Goal: Find specific page/section: Find specific page/section

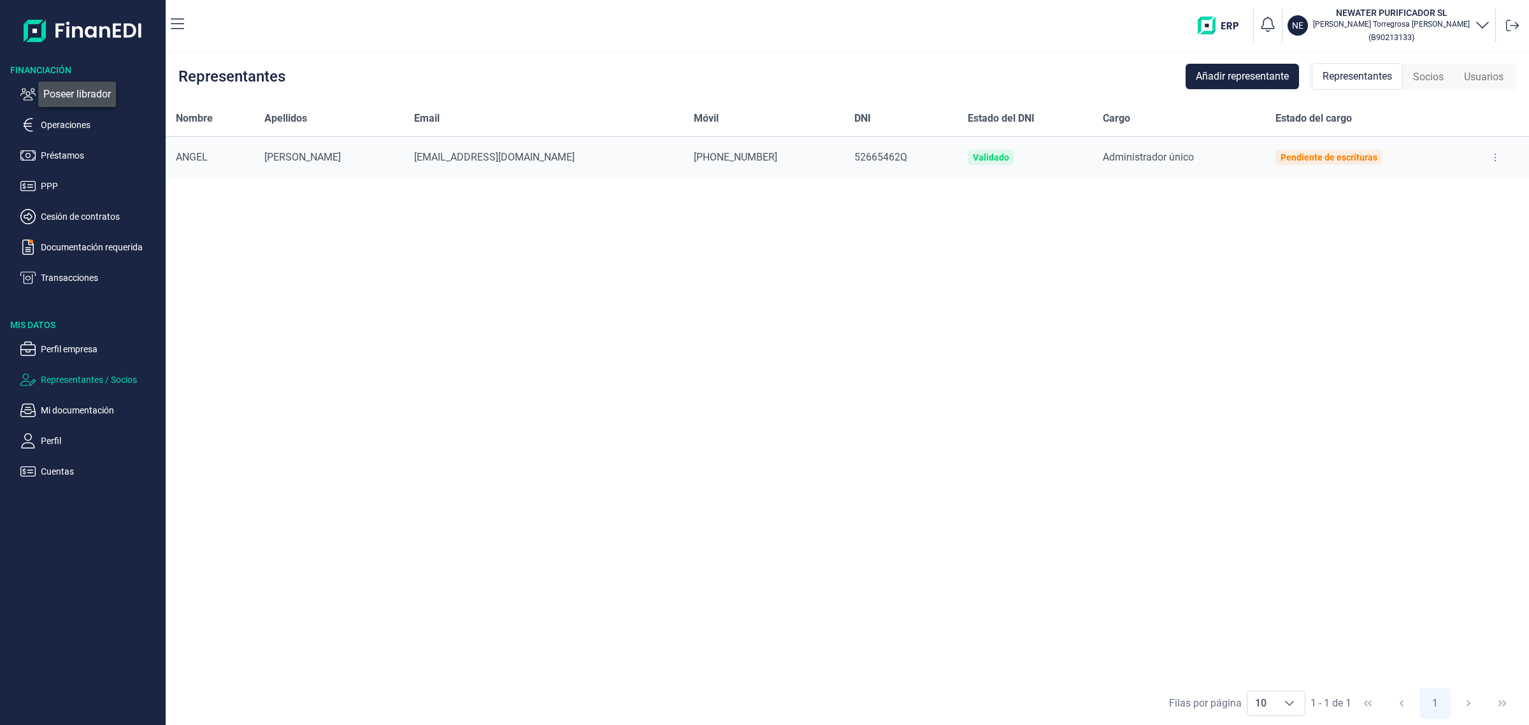
click at [29, 89] on icon "button" at bounding box center [27, 94] width 15 height 15
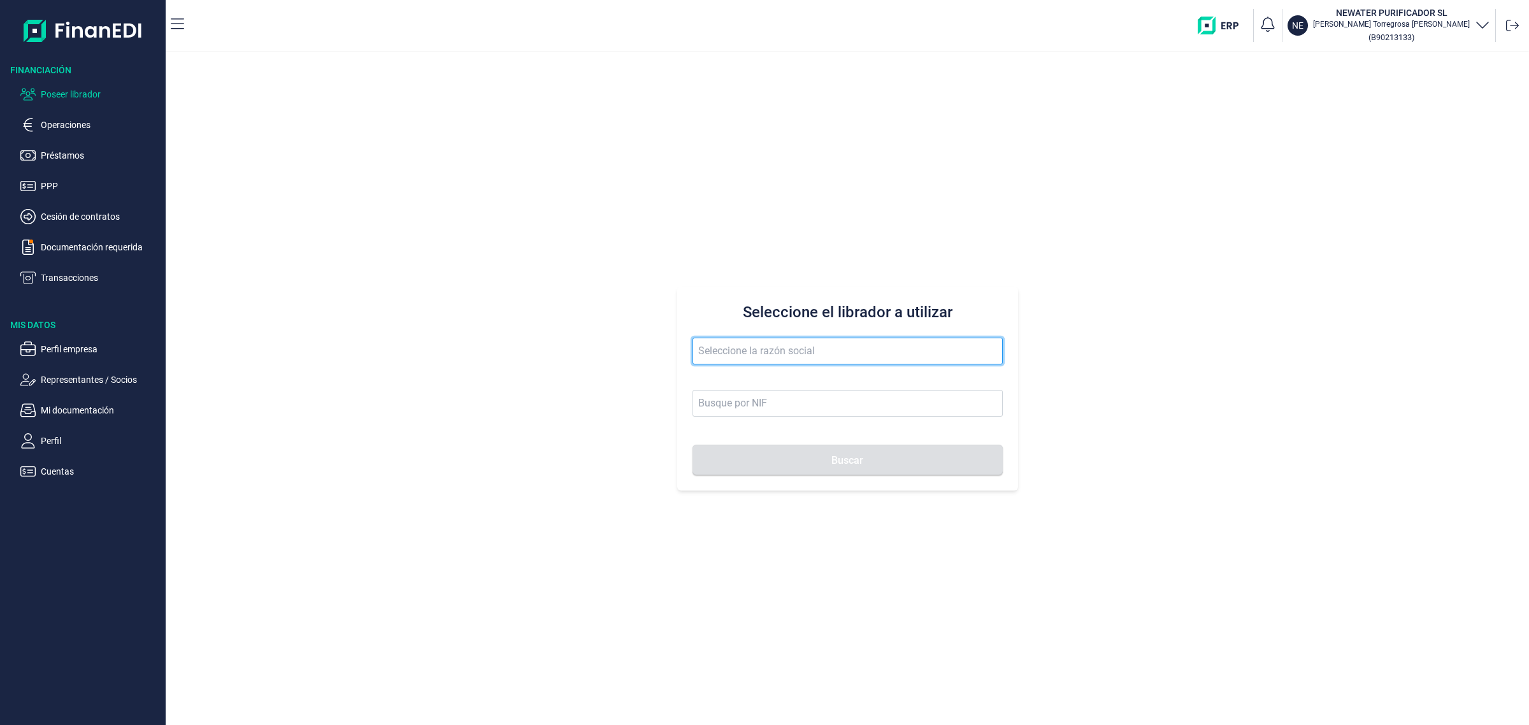
click at [894, 359] on input "text" at bounding box center [847, 351] width 310 height 27
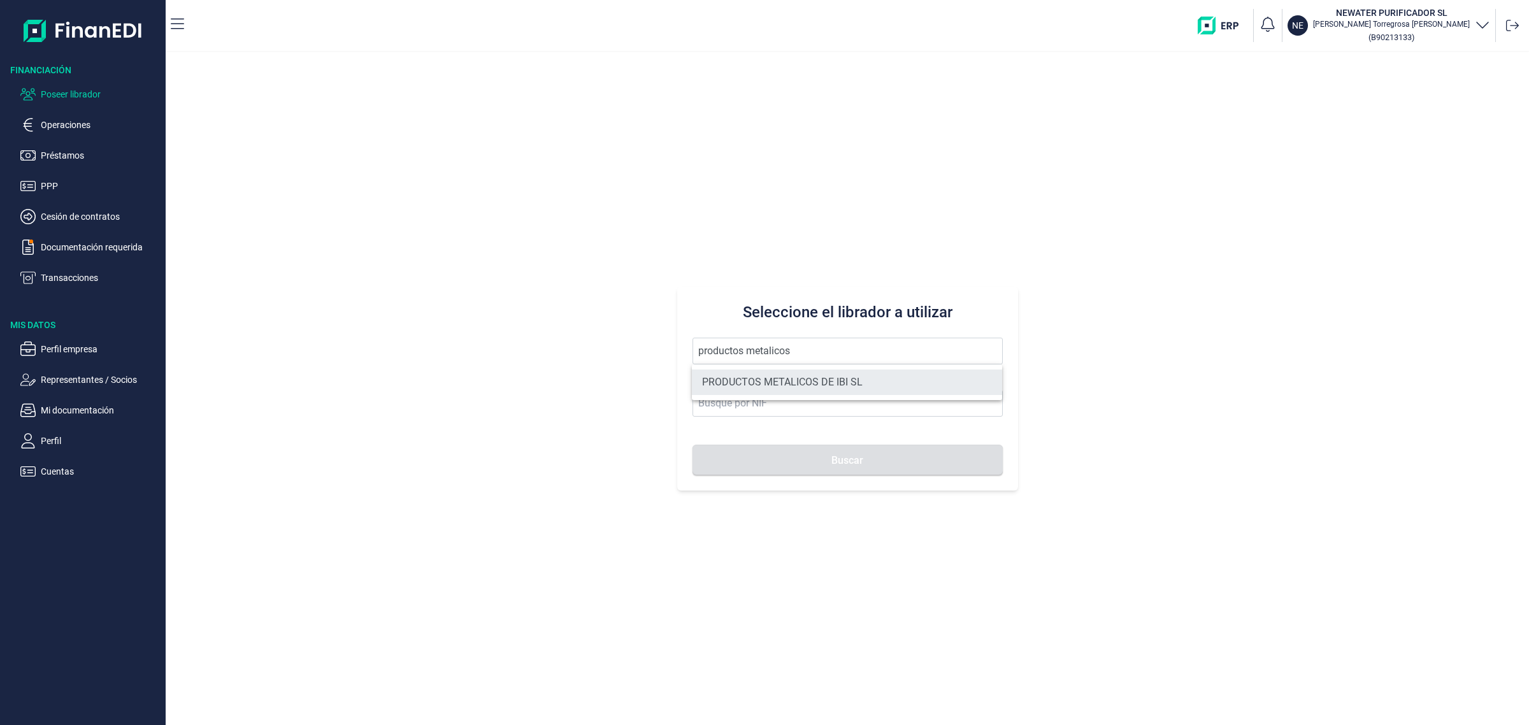
click at [808, 370] on li "PRODUCTOS METALICOS DE IBI SL" at bounding box center [847, 381] width 310 height 25
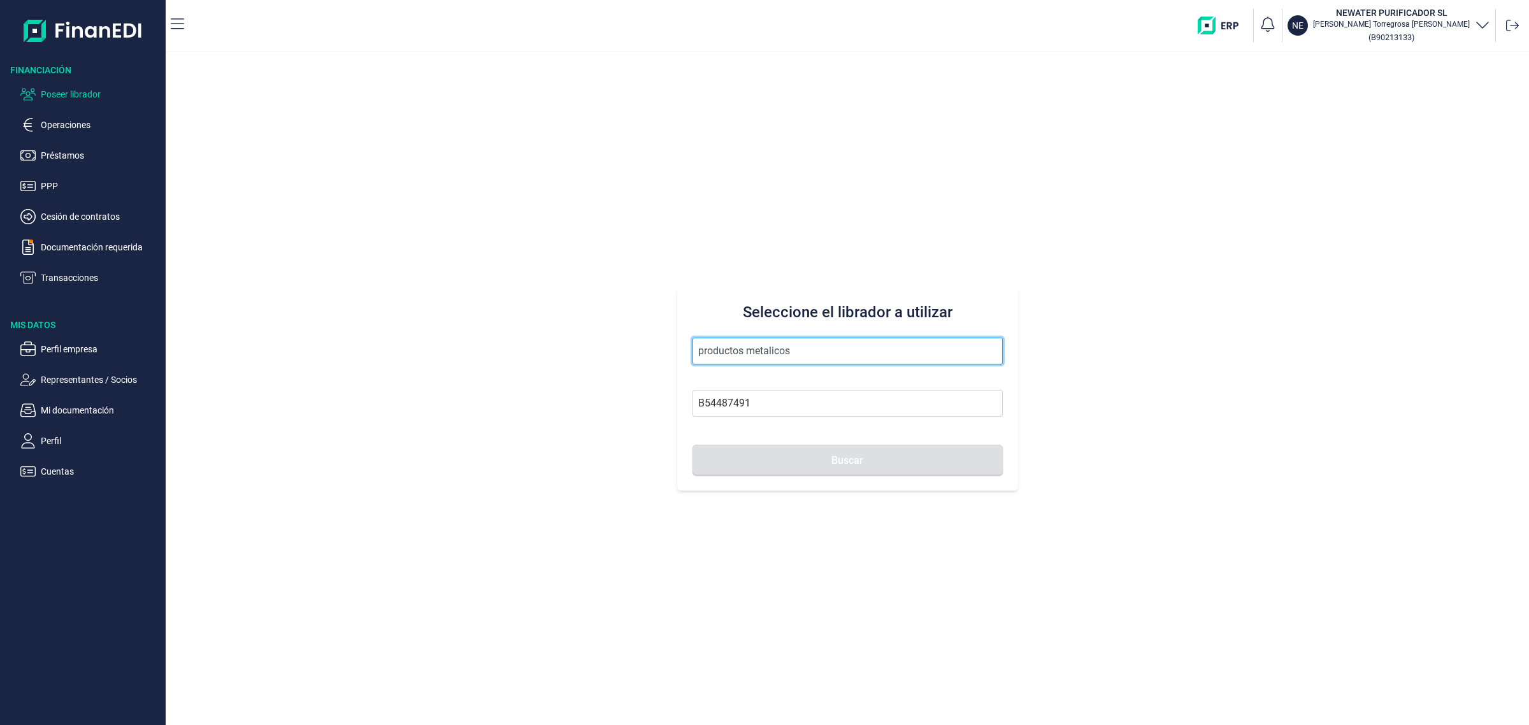
type input "PRODUCTOS METALICOS DE IBI SL"
type input "B54487491"
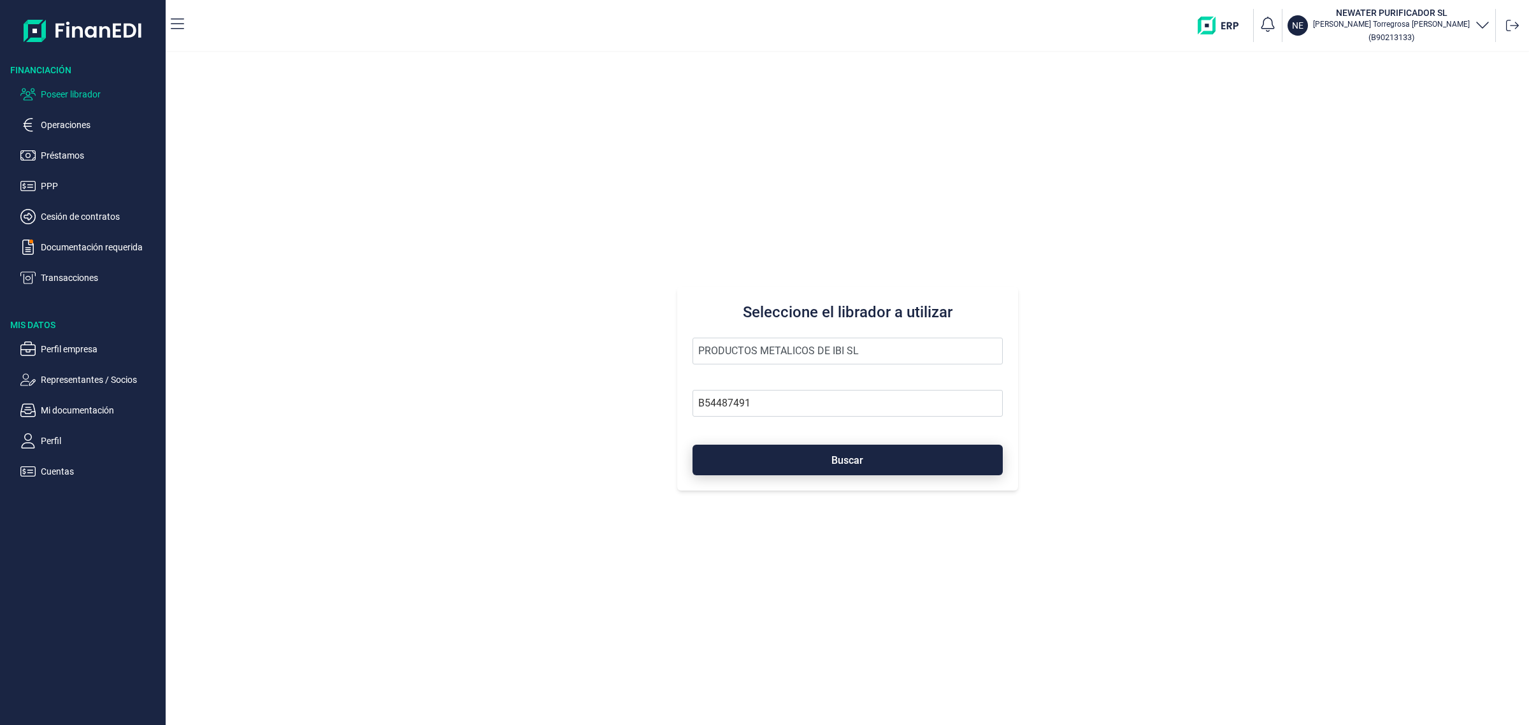
click at [820, 457] on button "Buscar" at bounding box center [847, 460] width 310 height 31
